Goal: Task Accomplishment & Management: Manage account settings

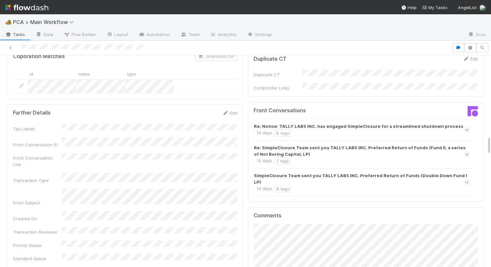
scroll to position [933, 0]
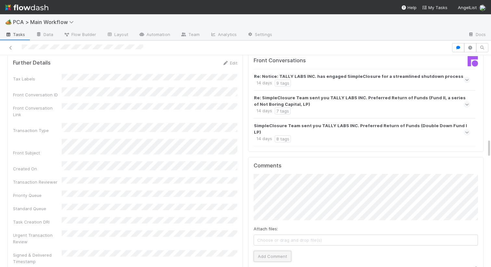
click at [269, 251] on button "Add Comment" at bounding box center [272, 256] width 38 height 11
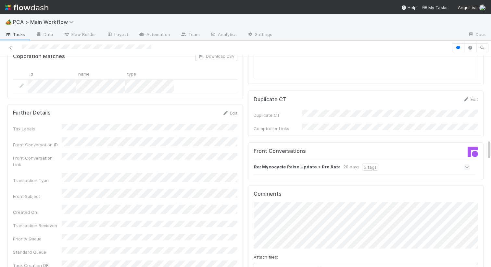
scroll to position [887, 0]
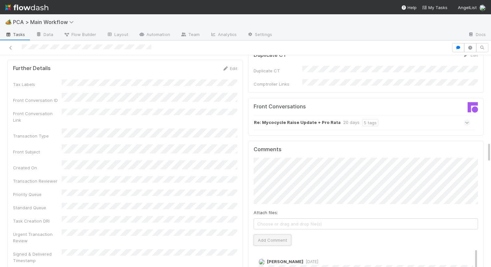
click at [266, 235] on button "Add Comment" at bounding box center [272, 240] width 38 height 11
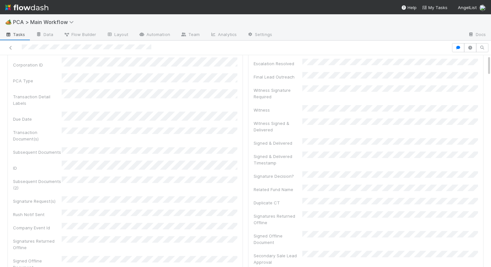
scroll to position [0, 0]
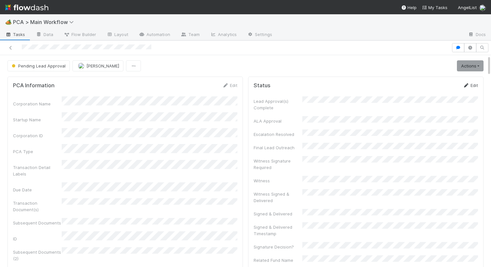
click at [477, 86] on link "Edit" at bounding box center [469, 85] width 15 height 5
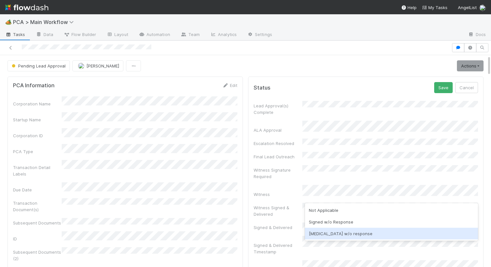
click at [322, 232] on div "ICU w/o response" at bounding box center [391, 234] width 173 height 12
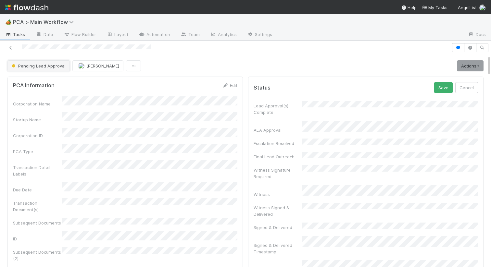
click at [46, 62] on button "Pending Lead Approval" at bounding box center [38, 65] width 62 height 11
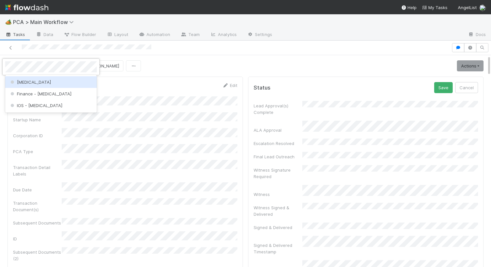
click at [41, 83] on div "[MEDICAL_DATA]" at bounding box center [50, 82] width 91 height 12
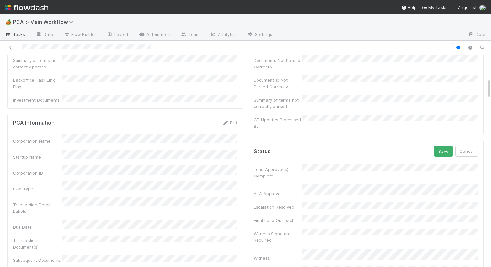
scroll to position [95, 0]
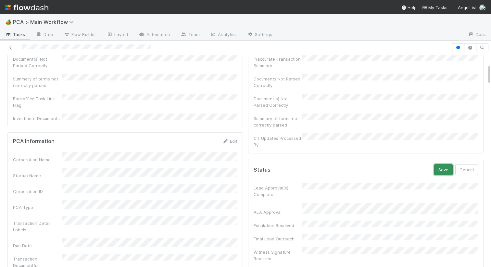
click at [442, 164] on button "Save" at bounding box center [443, 169] width 18 height 11
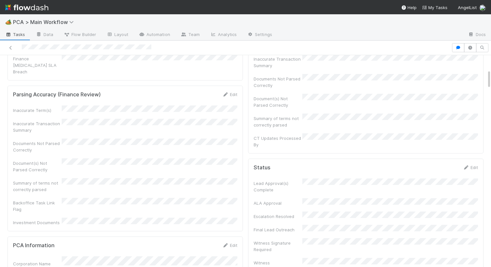
scroll to position [155, 0]
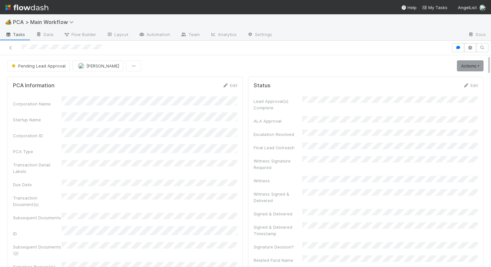
click at [28, 63] on button "Pending Lead Approval" at bounding box center [38, 65] width 62 height 11
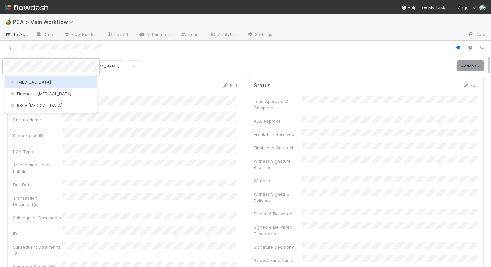
click at [24, 85] on div "ICU" at bounding box center [50, 82] width 91 height 12
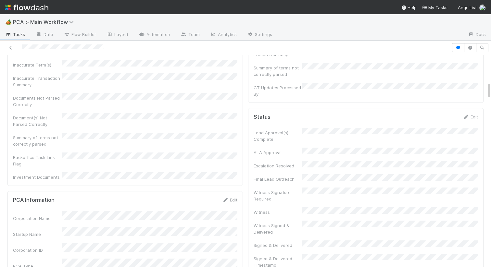
scroll to position [57, 0]
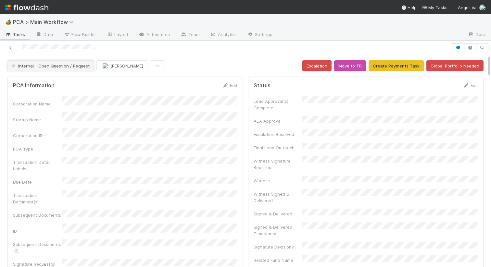
click at [78, 67] on span "Internal - Open Question / Request" at bounding box center [49, 65] width 79 height 5
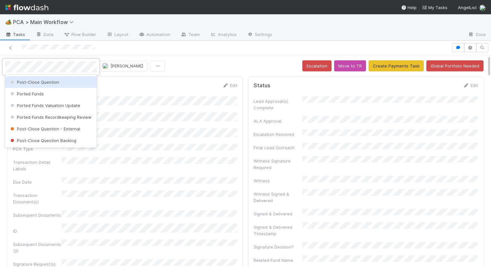
click at [66, 79] on div "Post-Close Question" at bounding box center [50, 82] width 91 height 12
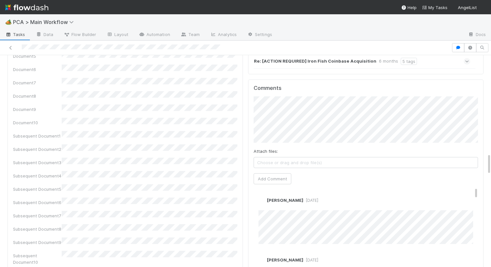
scroll to position [956, 0]
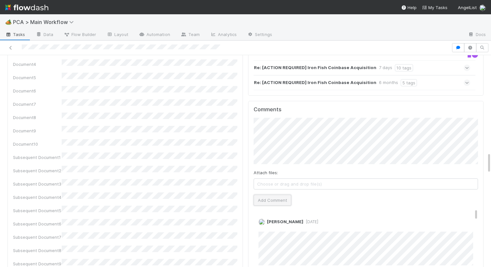
click at [267, 195] on button "Add Comment" at bounding box center [272, 200] width 38 height 11
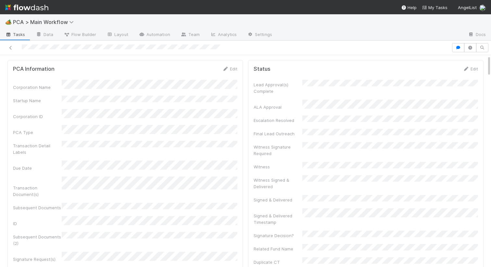
scroll to position [0, 0]
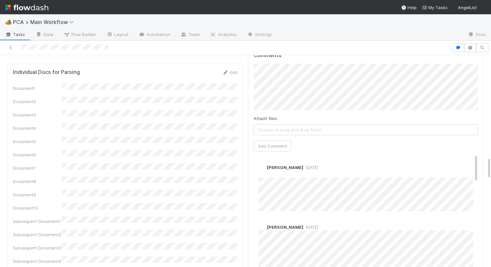
scroll to position [988, 0]
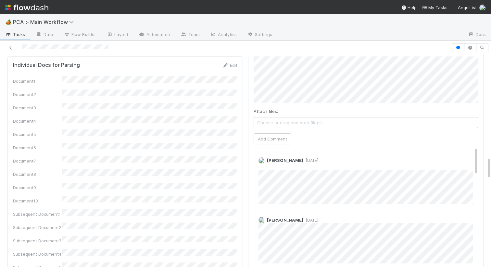
click at [201, 96] on div "Document1 Document2 Document3 Document4 Document5 Document6 Document7 Document8…" at bounding box center [125, 209] width 224 height 267
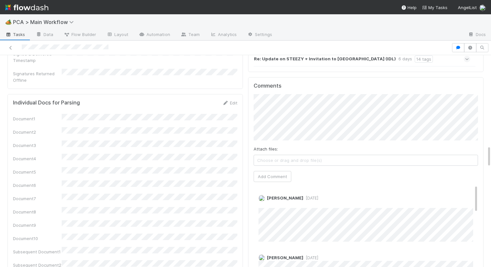
scroll to position [1017, 0]
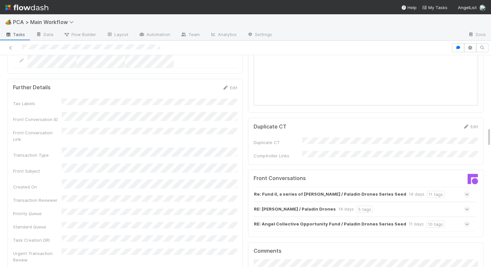
scroll to position [838, 0]
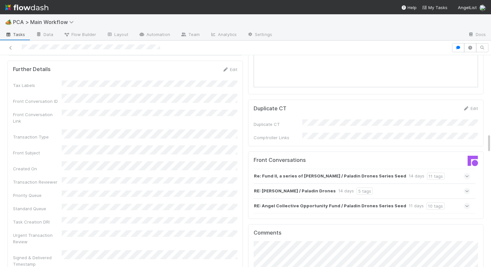
click at [453, 199] on div "RE: Angel Collective Opportunity Fund / Paladin Drones Series Seed 11 days 10 t…" at bounding box center [361, 206] width 216 height 15
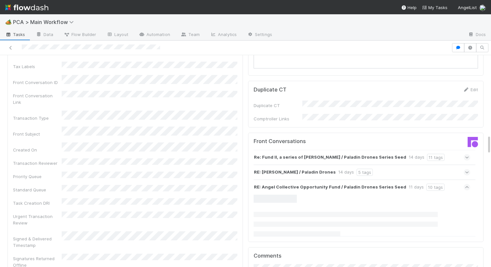
scroll to position [864, 0]
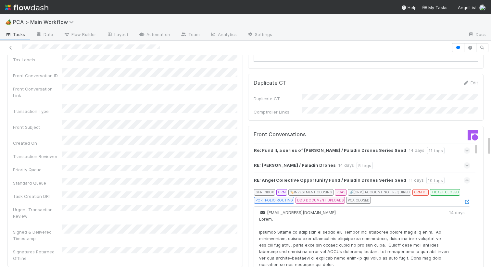
click at [466, 199] on div at bounding box center [466, 202] width 6 height 6
click at [466, 200] on icon at bounding box center [466, 202] width 6 height 4
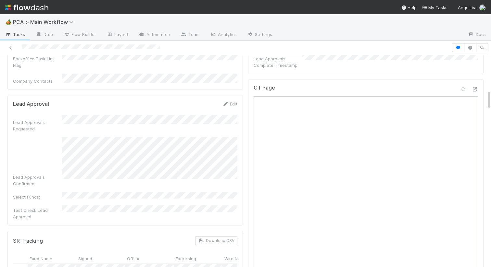
scroll to position [372, 0]
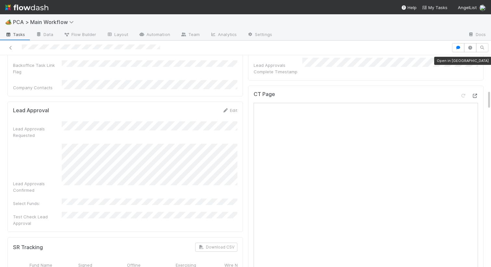
click at [473, 94] on icon at bounding box center [474, 96] width 6 height 4
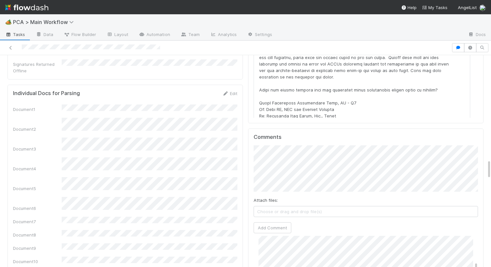
scroll to position [1027, 0]
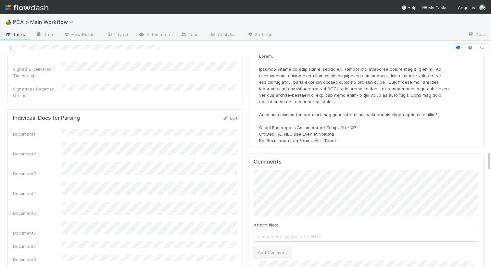
click at [268, 247] on button "Add Comment" at bounding box center [272, 252] width 38 height 11
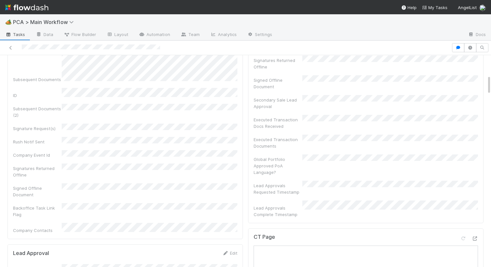
scroll to position [0, 0]
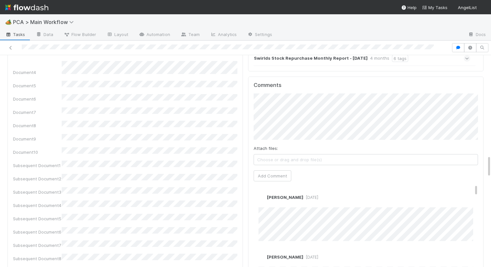
scroll to position [976, 0]
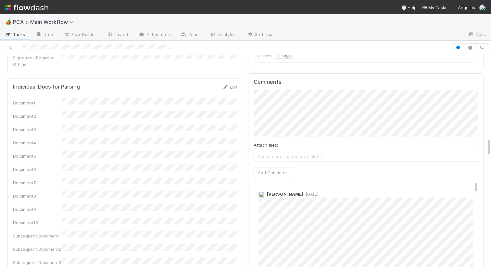
scroll to position [875, 0]
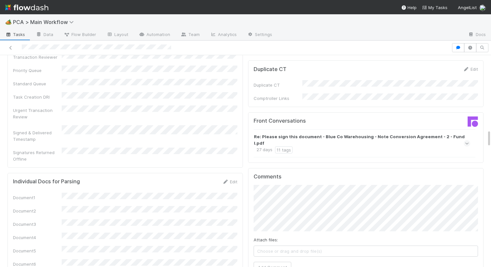
click at [340, 133] on div "Re: Please sign this document - Blue Co Warehousing - Note Conversion Agreement…" at bounding box center [361, 143] width 214 height 20
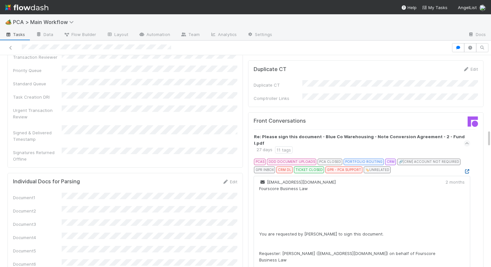
click at [465, 169] on icon at bounding box center [466, 171] width 6 height 4
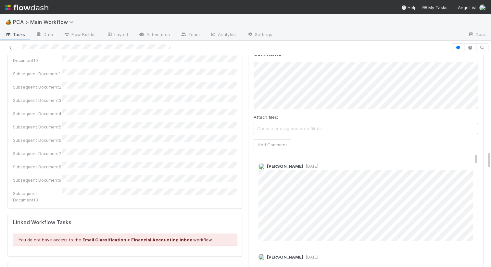
scroll to position [1107, 0]
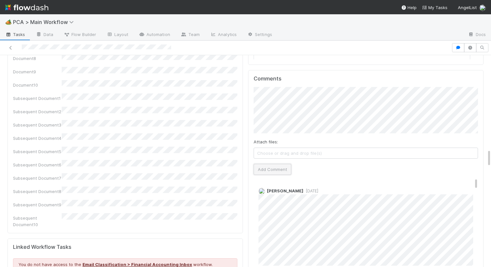
click at [265, 164] on button "Add Comment" at bounding box center [272, 169] width 38 height 11
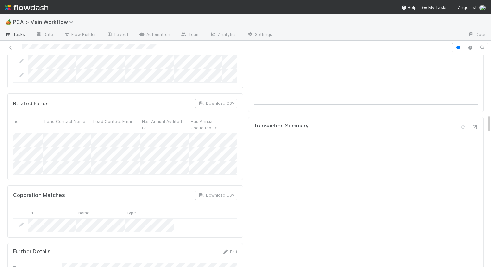
scroll to position [602, 0]
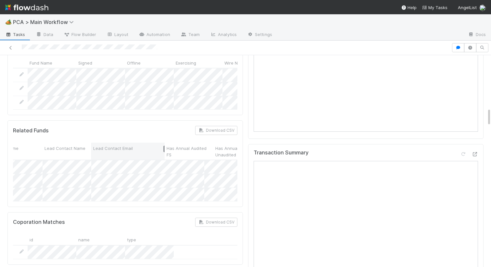
drag, startPoint x: 139, startPoint y: 100, endPoint x: 194, endPoint y: 100, distance: 55.2
click at [164, 146] on div at bounding box center [163, 149] width 1 height 6
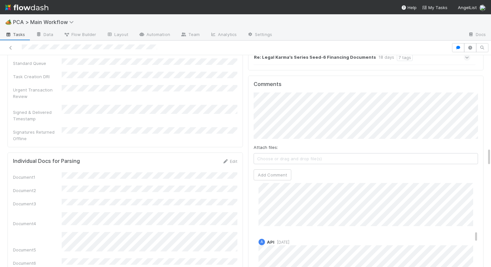
scroll to position [918, 0]
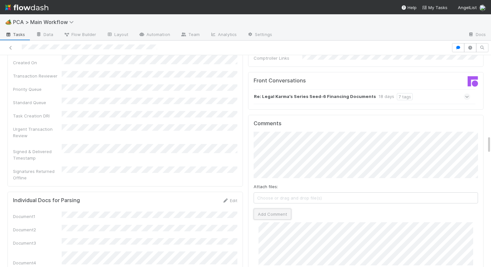
click at [271, 209] on button "Add Comment" at bounding box center [272, 214] width 38 height 11
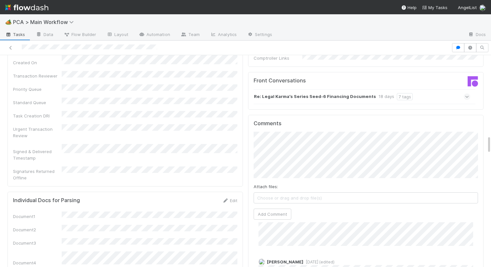
scroll to position [574, 0]
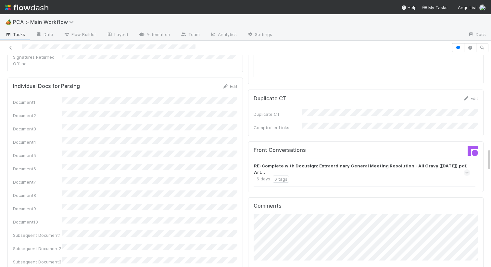
scroll to position [859, 0]
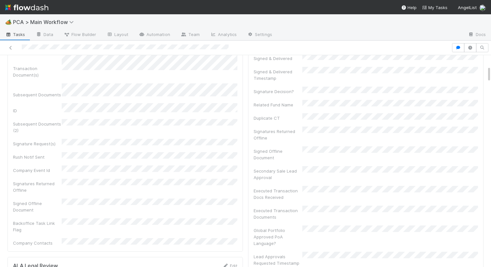
scroll to position [64, 0]
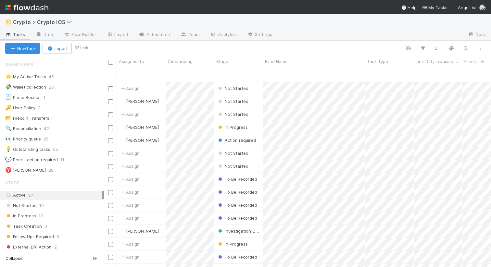
scroll to position [199, 0]
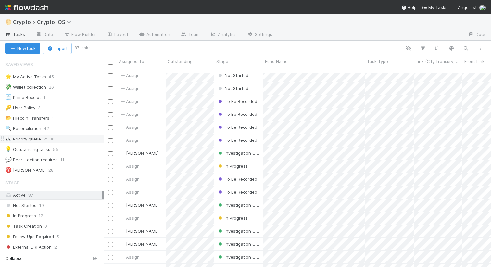
click at [54, 136] on link at bounding box center [52, 138] width 6 height 5
click at [68, 139] on div "View Settings Default for everyone Rename this view Delete this view" at bounding box center [245, 133] width 491 height 267
click at [73, 139] on div "👀 Priority queue 25" at bounding box center [54, 139] width 99 height 8
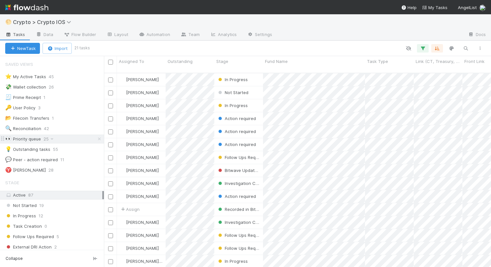
scroll to position [199, 387]
click at [73, 139] on div "👀 Priority queue 25" at bounding box center [54, 139] width 99 height 8
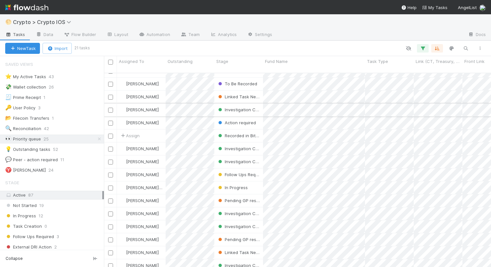
scroll to position [0, 0]
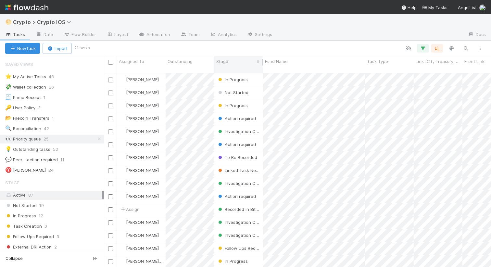
click at [239, 63] on div "Stage" at bounding box center [238, 61] width 45 height 6
click at [242, 70] on div "Sort First → Last" at bounding box center [253, 74] width 74 height 10
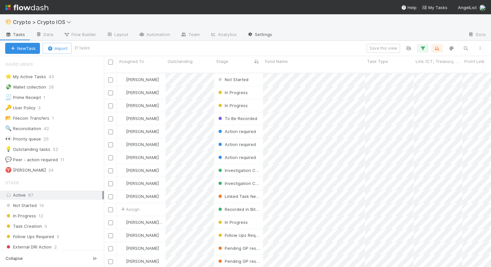
scroll to position [199, 387]
click at [242, 60] on div "Stage" at bounding box center [238, 61] width 45 height 6
click at [238, 85] on div "Sort Last → First" at bounding box center [253, 84] width 74 height 10
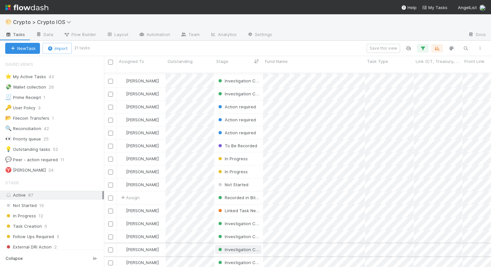
scroll to position [0, 0]
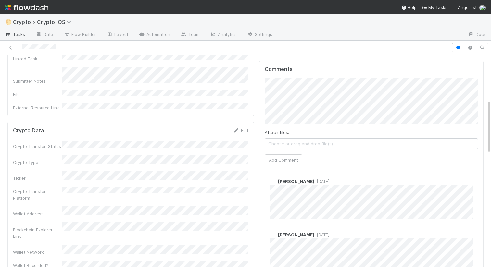
scroll to position [213, 0]
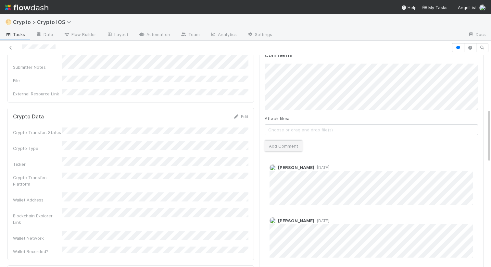
click at [286, 142] on button "Add Comment" at bounding box center [283, 145] width 38 height 11
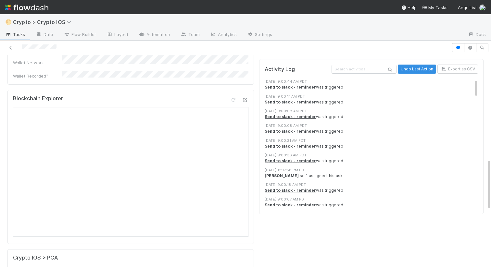
scroll to position [434, 0]
click at [281, 72] on div "Activity Log Undo Last Action Export as CSV [DATE] 9:00:44 AM PDT Send to slack…" at bounding box center [370, 136] width 213 height 144
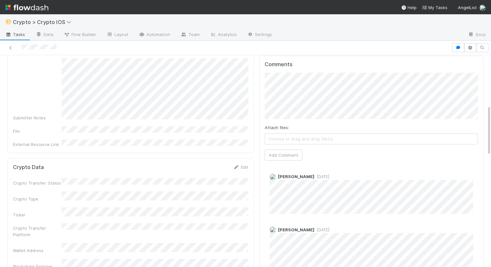
scroll to position [0, 0]
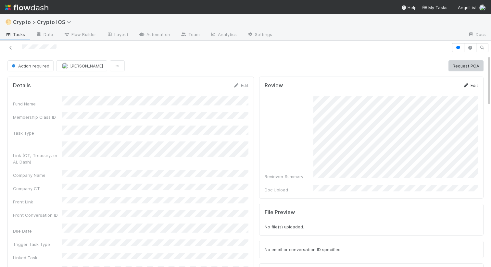
click at [469, 84] on link "Edit" at bounding box center [469, 85] width 15 height 5
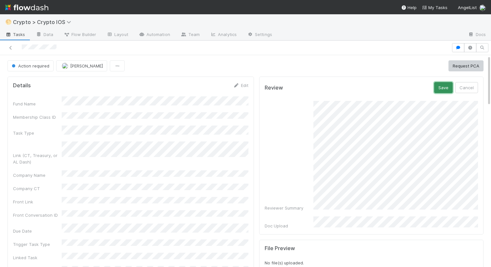
click at [442, 88] on button "Save" at bounding box center [443, 87] width 18 height 11
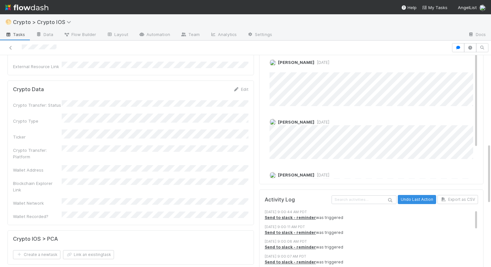
scroll to position [308, 0]
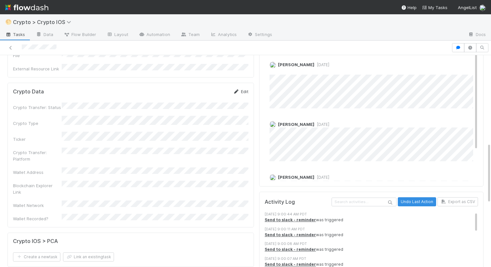
click at [242, 89] on link "Edit" at bounding box center [240, 91] width 15 height 5
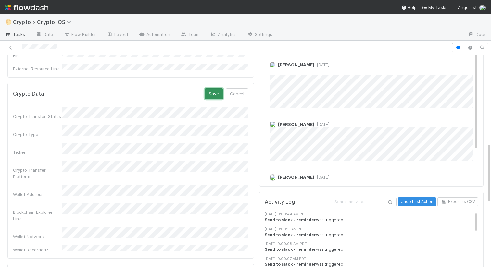
click at [212, 88] on button "Save" at bounding box center [213, 93] width 18 height 11
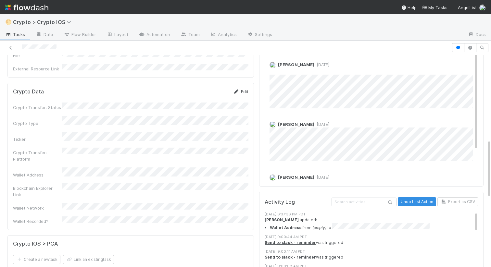
click at [243, 89] on link "Edit" at bounding box center [240, 91] width 15 height 5
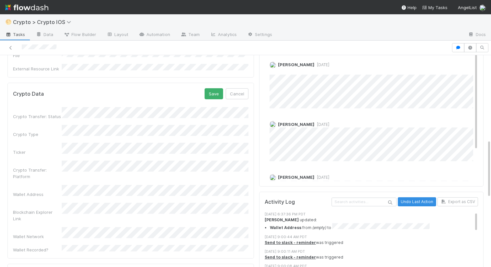
click at [210, 88] on form "Crypto Data Save Cancel Crypto Transfer: Status Crypto Type Ticker Crypto Trans…" at bounding box center [130, 170] width 235 height 165
click at [210, 88] on button "Save" at bounding box center [213, 93] width 18 height 11
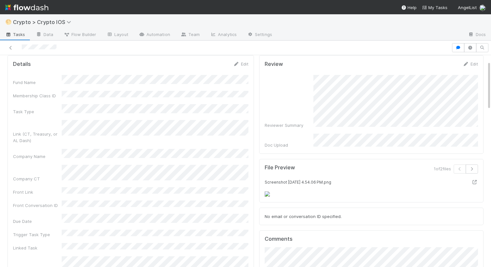
scroll to position [28, 0]
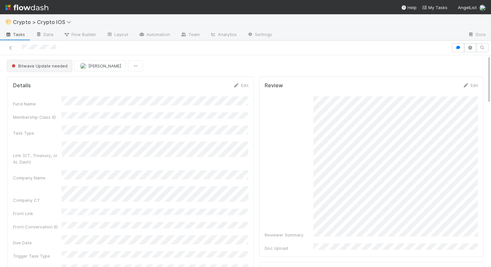
click at [61, 66] on span "Bitwave Update needed" at bounding box center [38, 65] width 57 height 5
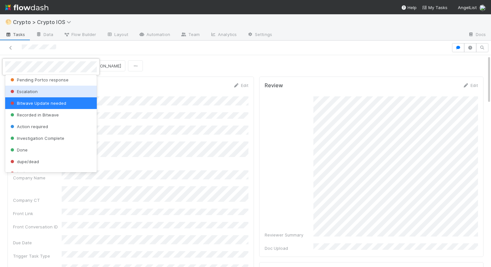
scroll to position [115, 0]
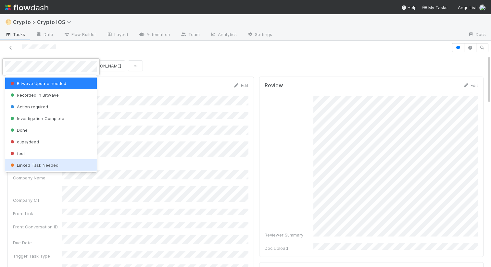
click at [38, 163] on span "Linked Task Needed" at bounding box center [33, 165] width 49 height 5
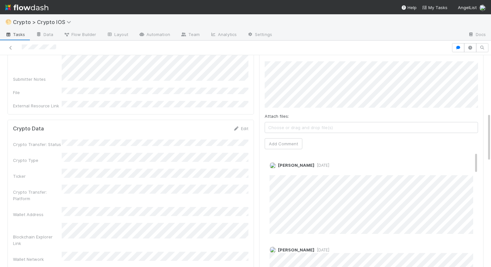
scroll to position [236, 0]
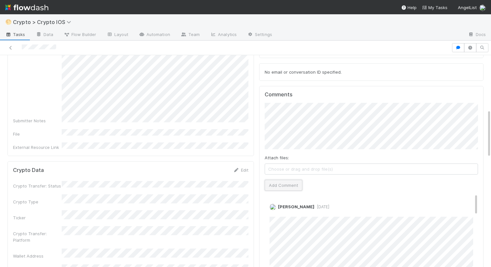
click at [288, 180] on button "Add Comment" at bounding box center [283, 185] width 38 height 11
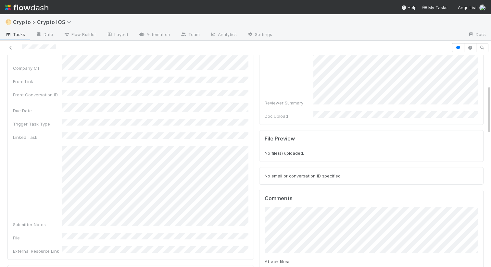
scroll to position [0, 0]
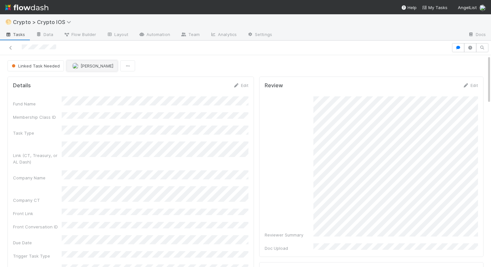
click at [82, 68] on button "[PERSON_NAME]" at bounding box center [92, 65] width 51 height 11
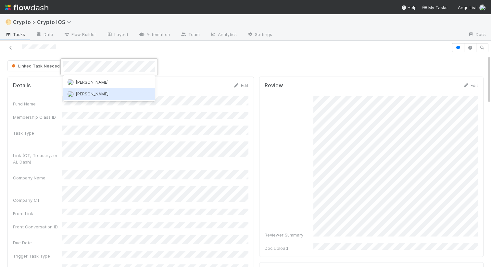
click at [80, 94] on span "Michael Guidi" at bounding box center [92, 93] width 33 height 5
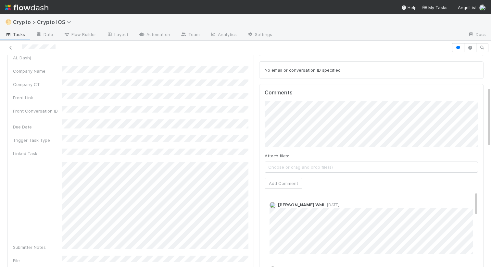
scroll to position [51, 0]
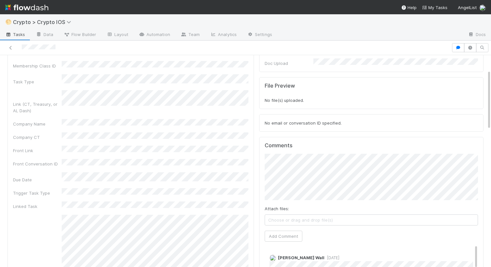
click at [282, 221] on span "Choose or drag and drop file(s)" at bounding box center [371, 220] width 213 height 10
click at [285, 234] on button "Add Comment" at bounding box center [283, 236] width 38 height 11
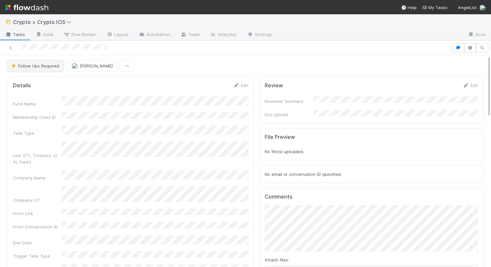
click at [52, 63] on span "Follow Ups Required" at bounding box center [34, 65] width 49 height 5
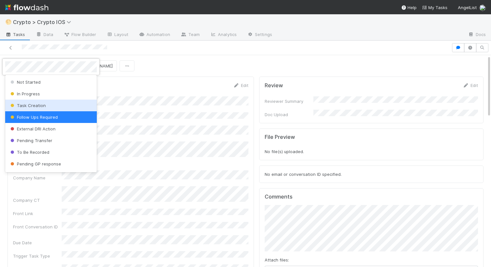
scroll to position [115, 0]
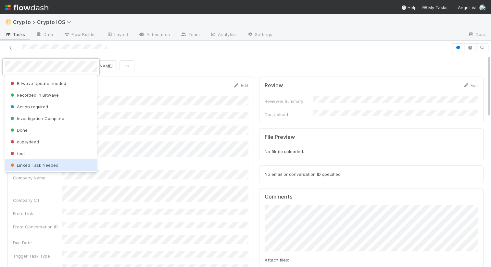
click at [37, 160] on div "Linked Task Needed" at bounding box center [50, 165] width 91 height 12
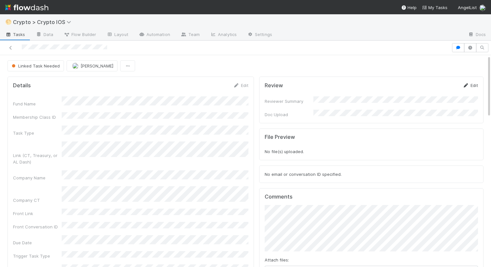
click at [466, 83] on icon at bounding box center [465, 85] width 6 height 4
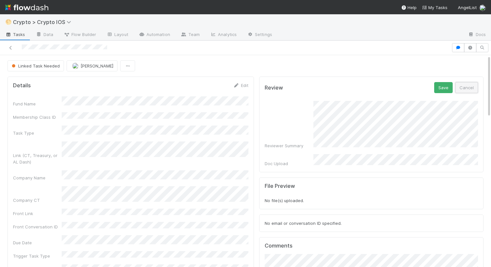
click at [467, 89] on button "Cancel" at bounding box center [466, 87] width 23 height 11
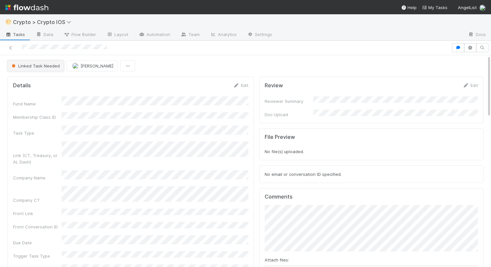
click at [46, 67] on span "Linked Task Needed" at bounding box center [34, 65] width 49 height 5
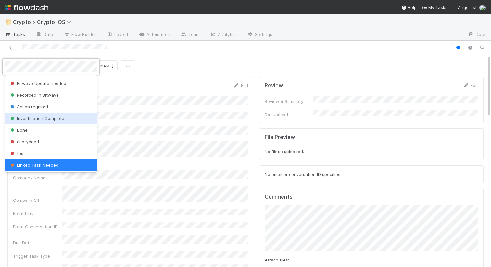
click at [48, 118] on span "Investigation Complete" at bounding box center [36, 118] width 55 height 5
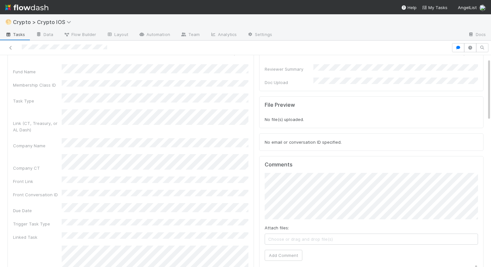
scroll to position [51, 0]
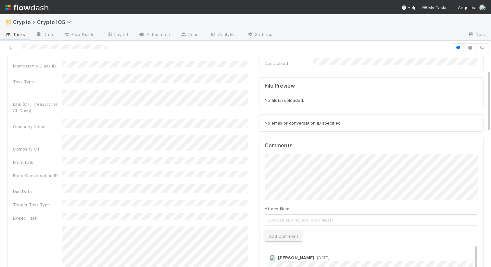
click at [288, 232] on button "Add Comment" at bounding box center [283, 236] width 38 height 11
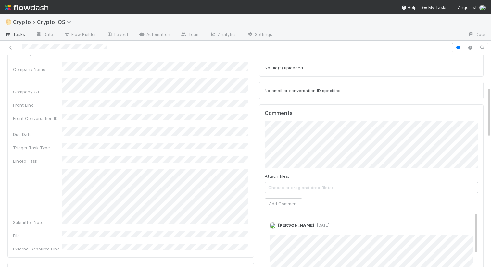
scroll to position [103, 0]
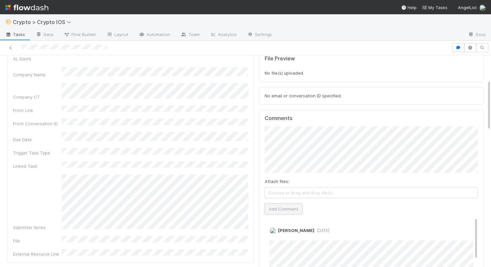
click at [280, 203] on button "Add Comment" at bounding box center [283, 208] width 38 height 11
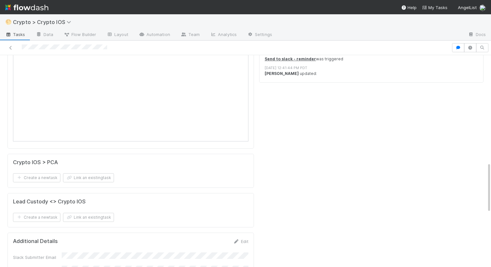
scroll to position [635, 0]
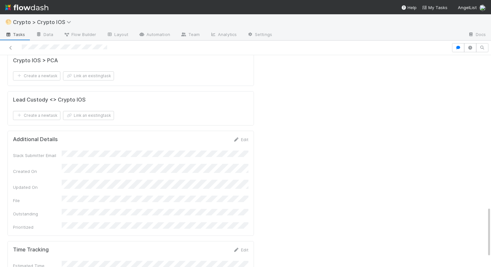
click at [248, 136] on div "Edit" at bounding box center [240, 139] width 15 height 6
click at [245, 136] on div "Edit" at bounding box center [240, 139] width 15 height 6
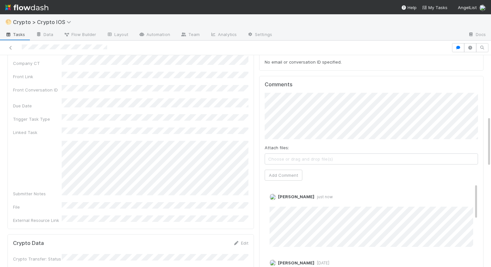
scroll to position [0, 0]
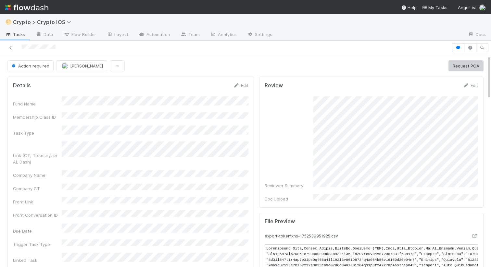
click at [199, 89] on form "Details Edit Fund Name Membership Class ID Task Type Link (CT, Treasury, or AL …" at bounding box center [130, 208] width 235 height 252
click at [466, 89] on form "Review Edit Reviewer Summary Doc Upload" at bounding box center [370, 142] width 213 height 120
click at [467, 85] on icon at bounding box center [465, 85] width 6 height 4
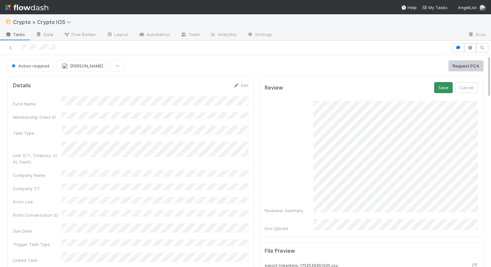
click at [434, 86] on div "Save Cancel" at bounding box center [456, 87] width 44 height 11
click at [439, 86] on button "Save" at bounding box center [443, 87] width 18 height 11
click at [45, 64] on span "Action required" at bounding box center [29, 65] width 39 height 5
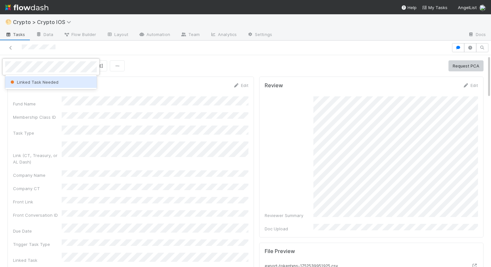
click at [44, 79] on div "Linked Task Needed" at bounding box center [50, 82] width 91 height 12
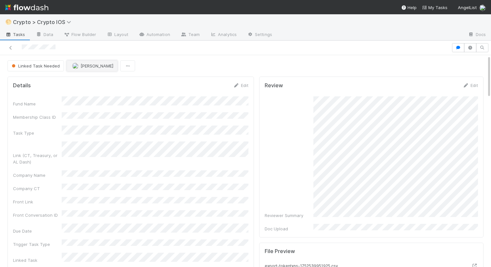
click at [92, 65] on span "[PERSON_NAME]" at bounding box center [96, 65] width 33 height 5
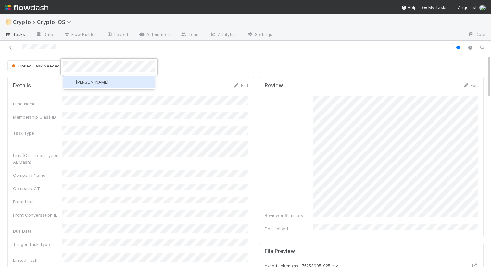
click at [86, 81] on span "Cierra Catarino" at bounding box center [92, 81] width 33 height 5
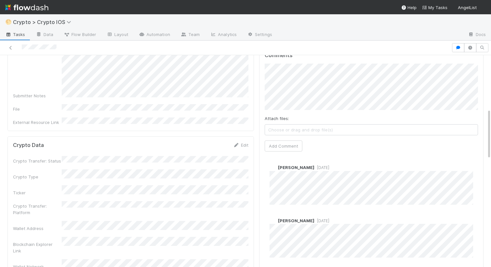
scroll to position [208, 0]
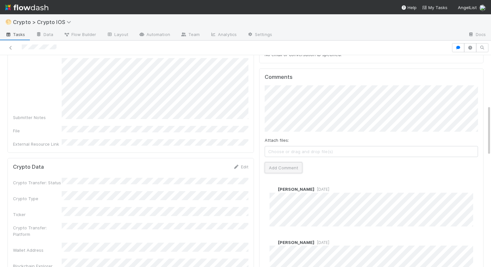
click at [280, 162] on button "Add Comment" at bounding box center [283, 167] width 38 height 11
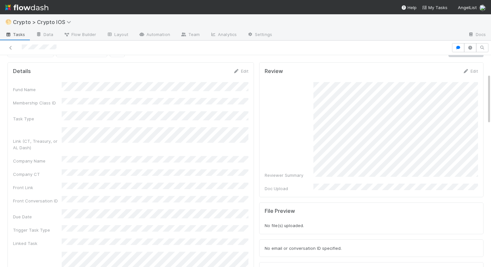
scroll to position [0, 0]
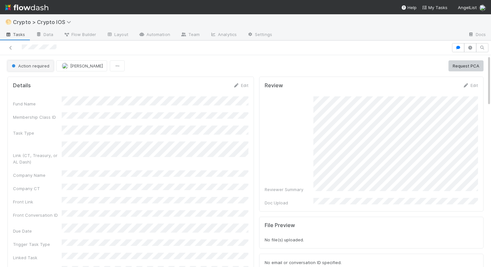
click at [45, 69] on button "Action required" at bounding box center [30, 65] width 46 height 11
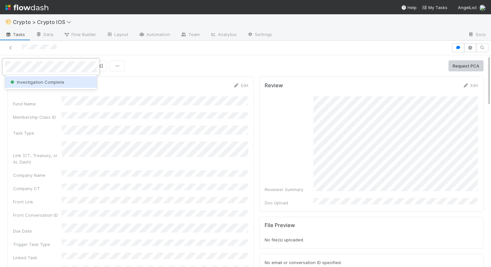
click at [41, 83] on span "Investigation Complete" at bounding box center [36, 81] width 55 height 5
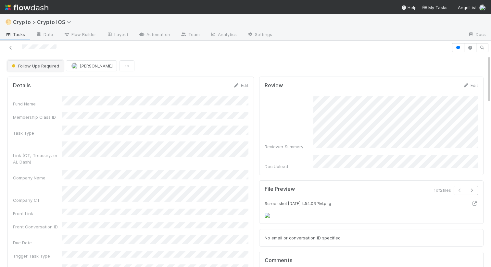
click at [52, 67] on span "Follow Ups Required" at bounding box center [34, 65] width 49 height 5
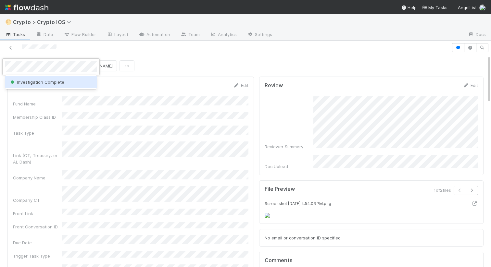
click at [57, 80] on span "Investigation Complete" at bounding box center [36, 81] width 55 height 5
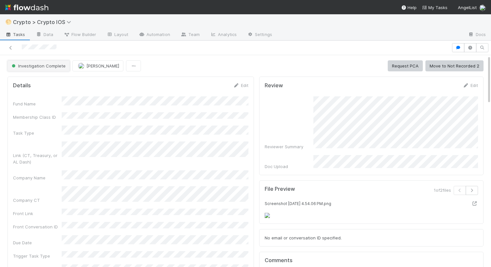
click at [50, 64] on span "Investigation Complete" at bounding box center [37, 65] width 55 height 5
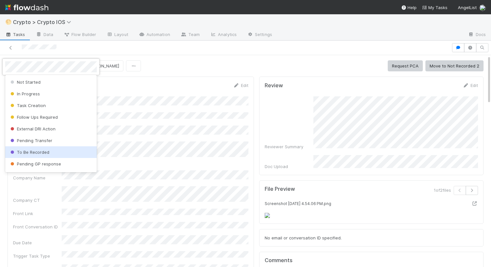
click at [35, 156] on div "To Be Recorded" at bounding box center [50, 152] width 91 height 12
